Goal: Feedback & Contribution: Contribute content

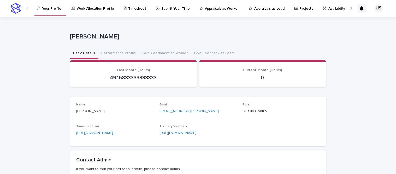
click at [167, 8] on p "Submit Your Time" at bounding box center [175, 5] width 28 height 11
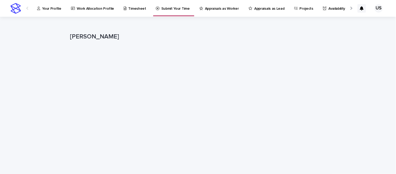
click at [212, 8] on p "Appraisals as Worker" at bounding box center [222, 5] width 34 height 11
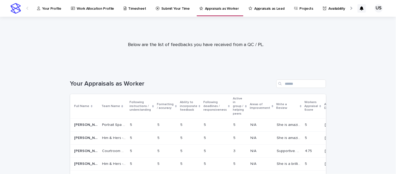
click at [45, 8] on p "Your Profile" at bounding box center [51, 5] width 19 height 11
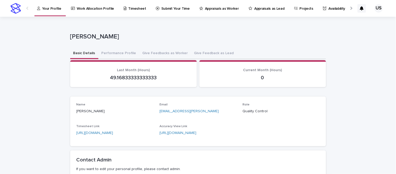
scroll to position [7, 0]
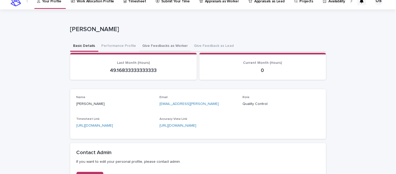
click at [171, 45] on button "Give Feedbacks as Worker" at bounding box center [166, 46] width 52 height 11
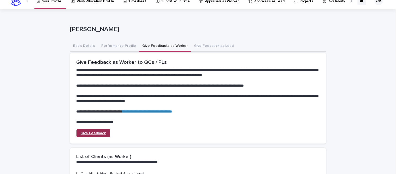
click at [100, 132] on span "Give Feedback" at bounding box center [93, 133] width 25 height 4
